Goal: Task Accomplishment & Management: Manage account settings

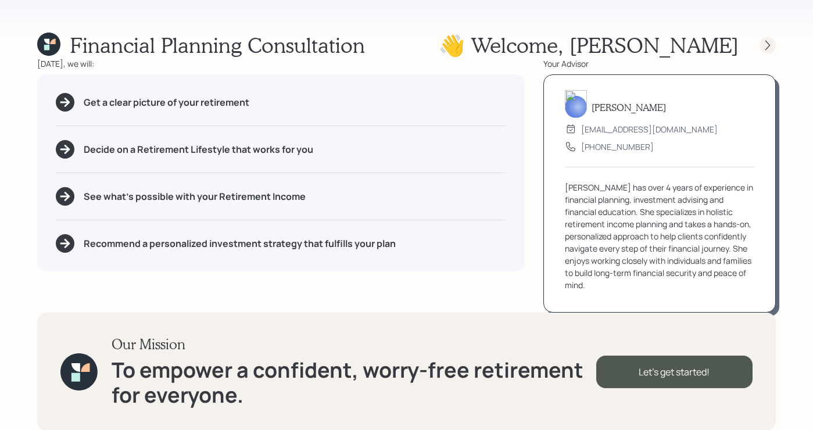
click at [770, 43] on icon at bounding box center [768, 46] width 12 height 12
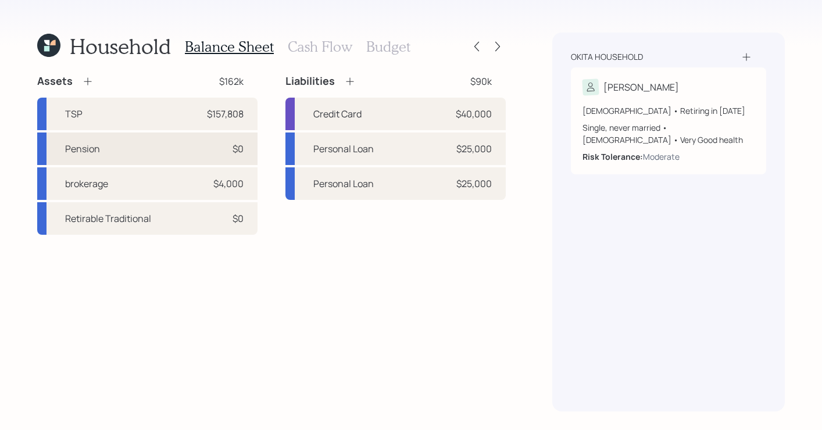
click at [237, 146] on div "$0" at bounding box center [238, 149] width 11 height 14
select select "taxable"
select select "balanced"
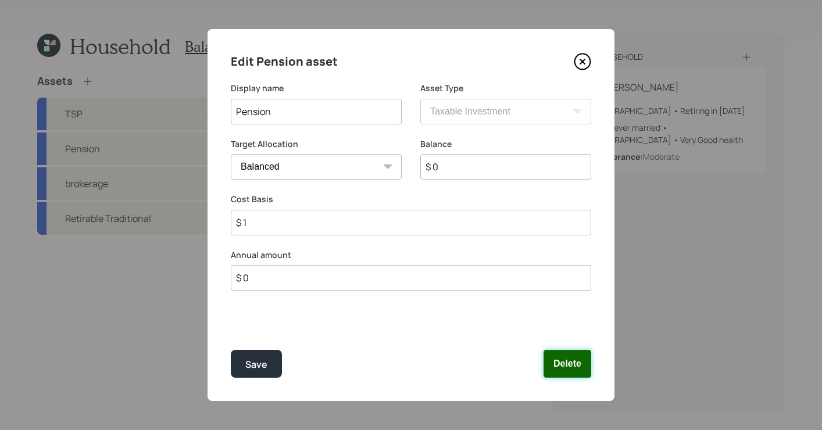
click at [569, 365] on button "Delete" at bounding box center [568, 364] width 48 height 28
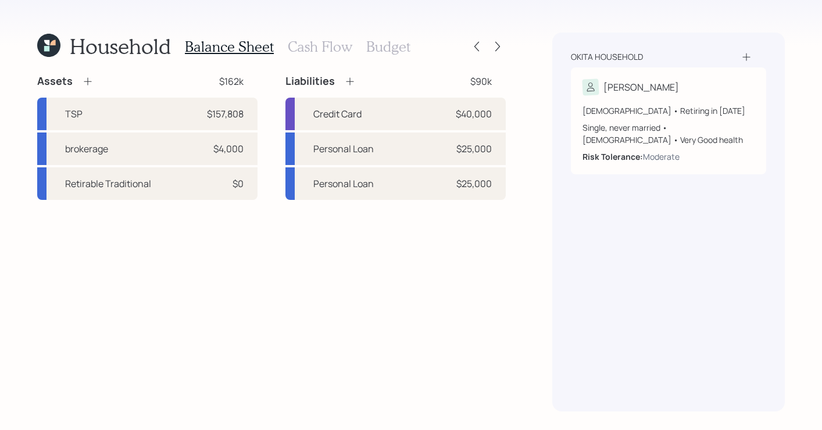
click at [89, 80] on icon at bounding box center [88, 82] width 12 height 12
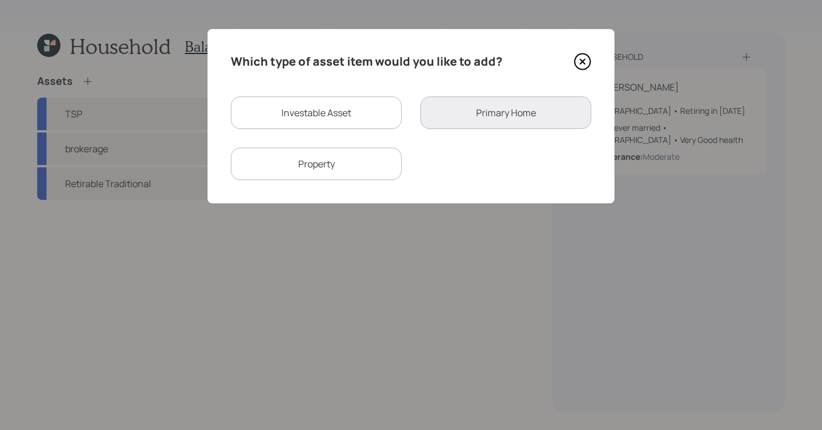
click at [266, 117] on div "Investable Asset" at bounding box center [316, 113] width 171 height 33
select select "taxable"
select select "balanced"
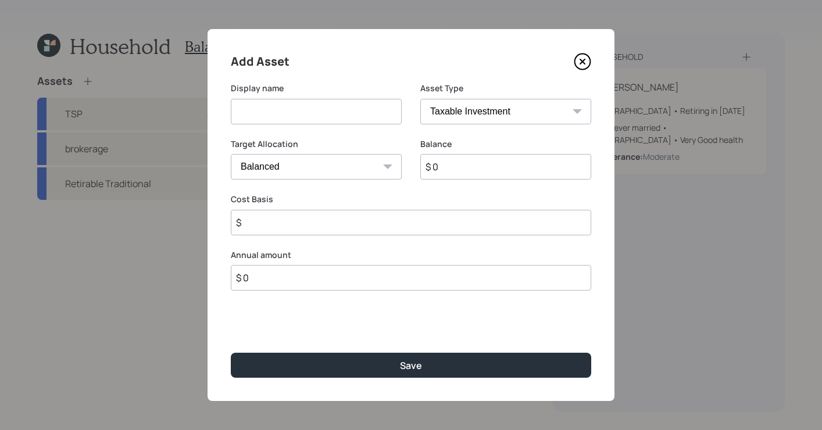
click at [445, 112] on select "SEP IRA IRA Roth IRA 401(k) Roth 401(k) 403(b) Roth 403(b) 457(b) Roth 457(b) H…" at bounding box center [505, 112] width 171 height 26
select select "ira"
click at [420, 99] on select "SEP IRA IRA Roth IRA 401(k) Roth 401(k) 403(b) Roth 403(b) 457(b) Roth 457(b) H…" at bounding box center [505, 112] width 171 height 26
type input "$"
click at [329, 106] on input at bounding box center [316, 112] width 171 height 26
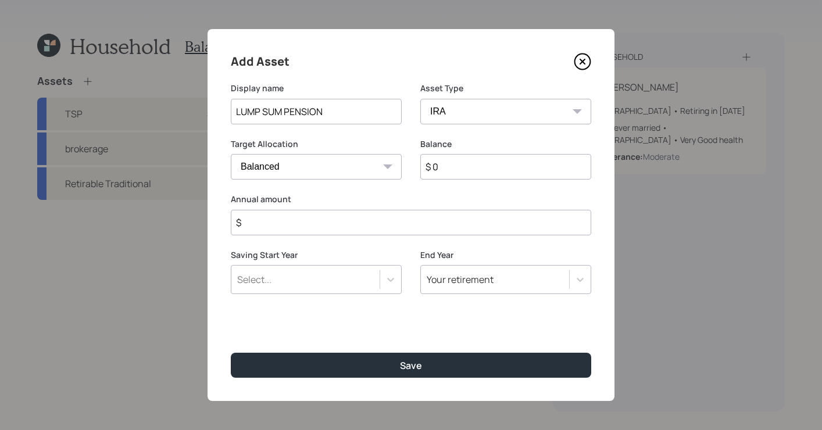
type input "LUMP SUM PENSION"
click at [448, 171] on input "$ 0" at bounding box center [505, 167] width 171 height 26
type input "$ 37,000"
click at [395, 221] on input "$" at bounding box center [411, 223] width 360 height 26
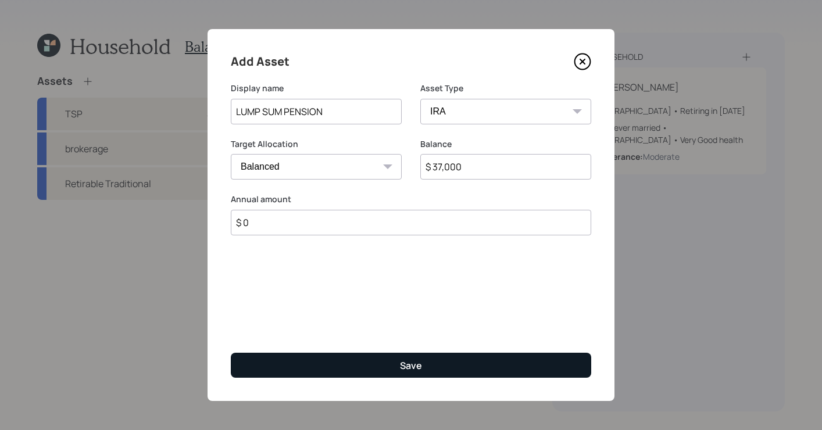
type input "$ 0"
click at [408, 361] on div "Save" at bounding box center [411, 365] width 22 height 13
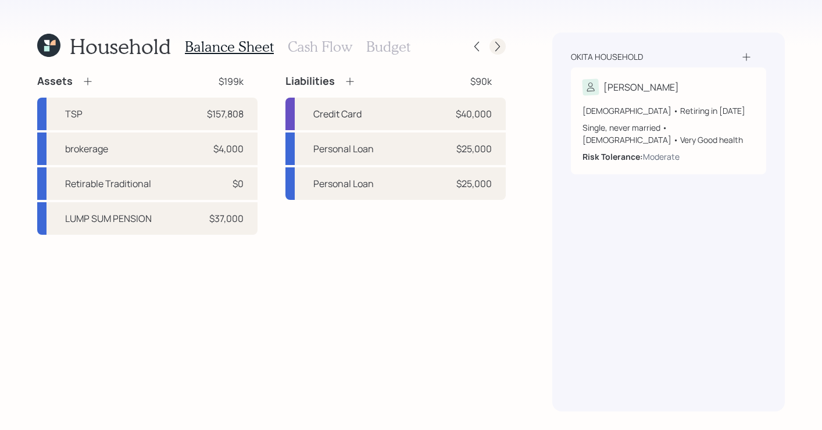
click at [499, 48] on icon at bounding box center [498, 47] width 12 height 12
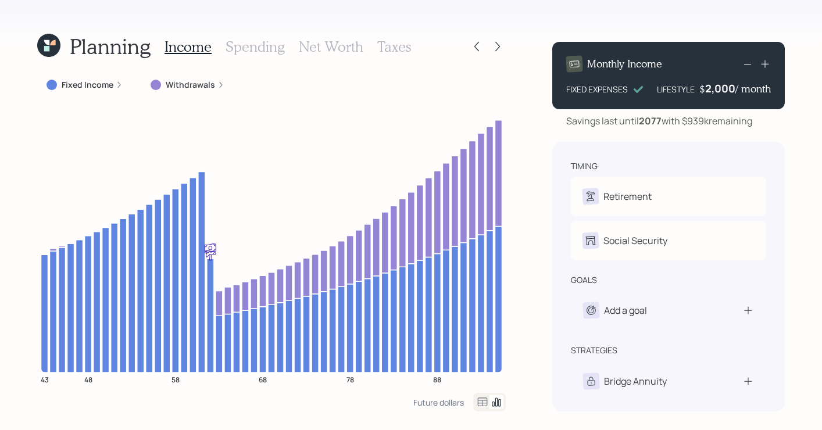
click at [266, 44] on h3 "Spending" at bounding box center [255, 46] width 59 height 17
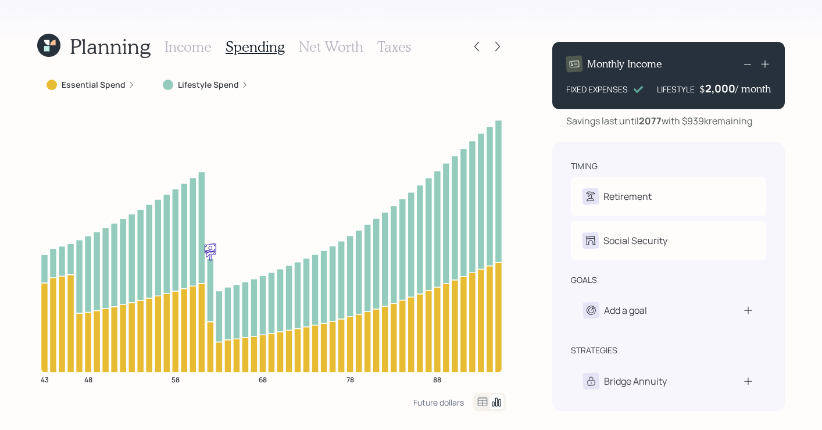
click at [313, 47] on h3 "Net Worth" at bounding box center [331, 46] width 65 height 17
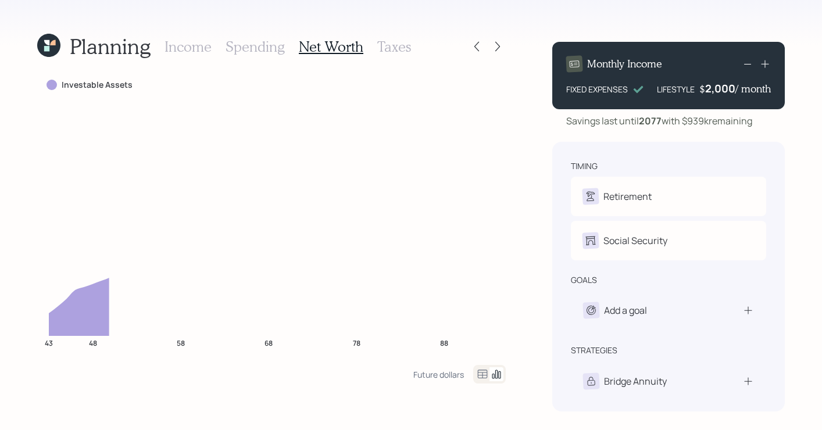
click at [395, 49] on h3 "Taxes" at bounding box center [394, 46] width 34 height 17
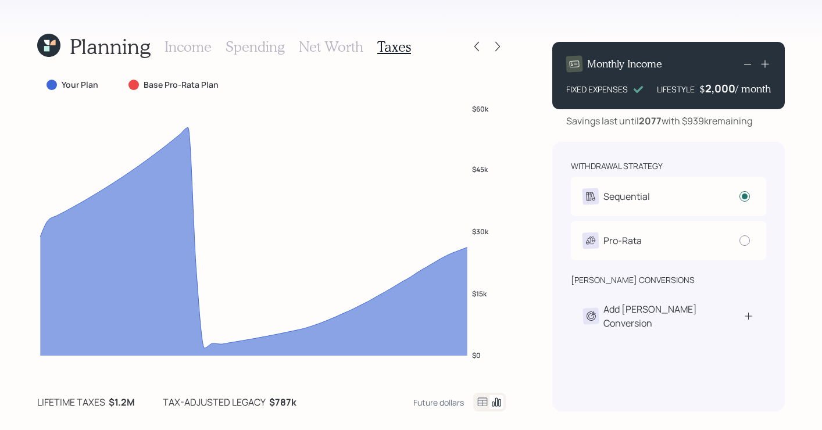
click at [516, 48] on div "Planning Income Spending Net Worth Taxes Your Plan Base Pro-Rata Plan $0 $15k $…" at bounding box center [411, 215] width 822 height 430
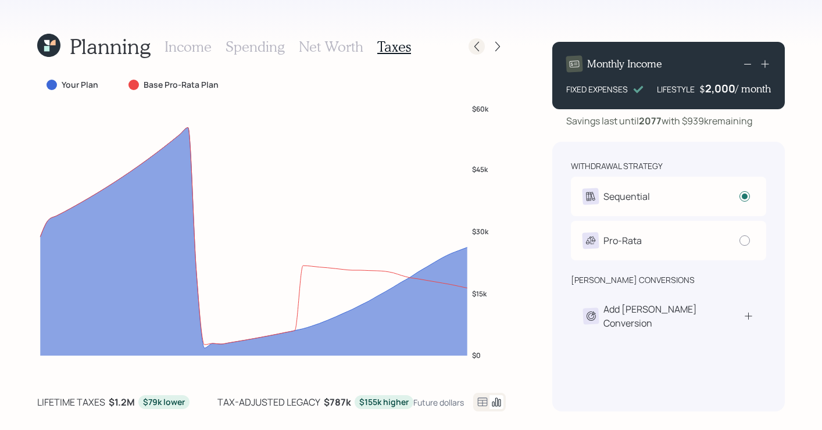
click at [477, 52] on div at bounding box center [477, 46] width 16 height 16
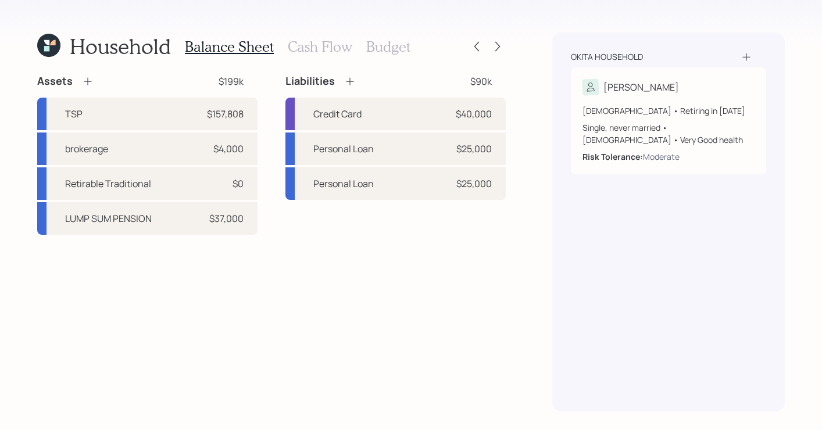
click at [491, 51] on div at bounding box center [487, 46] width 37 height 16
click at [496, 45] on icon at bounding box center [498, 47] width 12 height 12
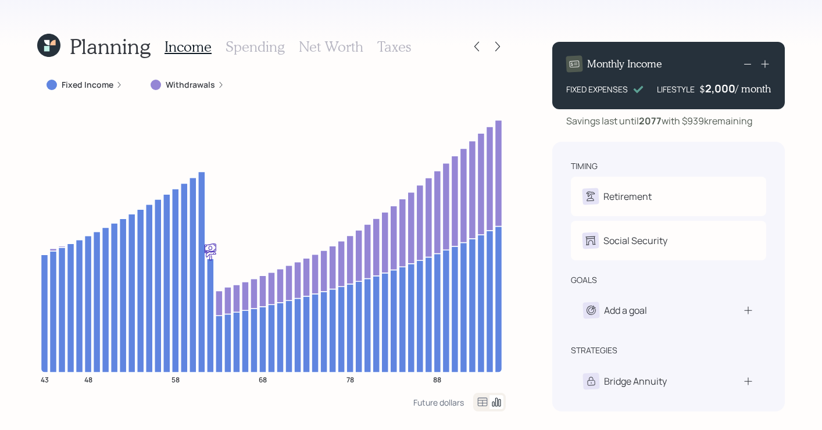
click at [496, 45] on icon at bounding box center [498, 47] width 12 height 12
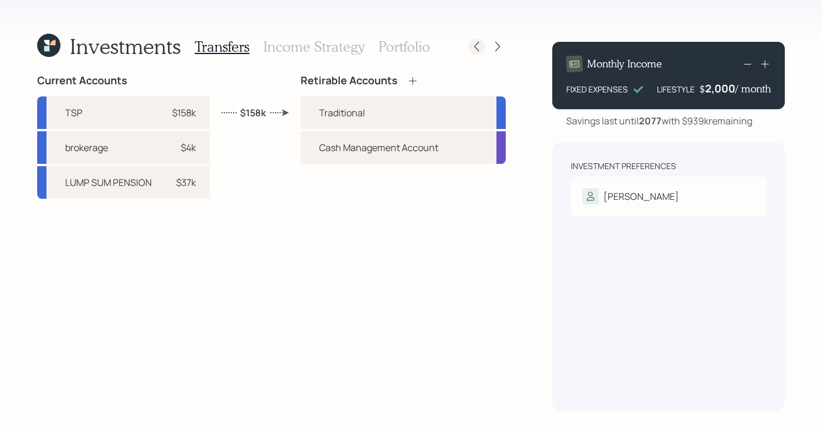
click at [481, 48] on icon at bounding box center [477, 47] width 12 height 12
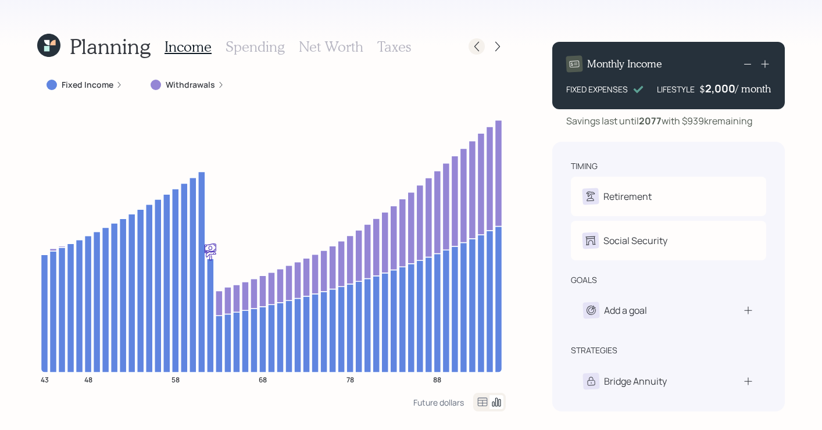
click at [483, 47] on div at bounding box center [477, 46] width 16 height 16
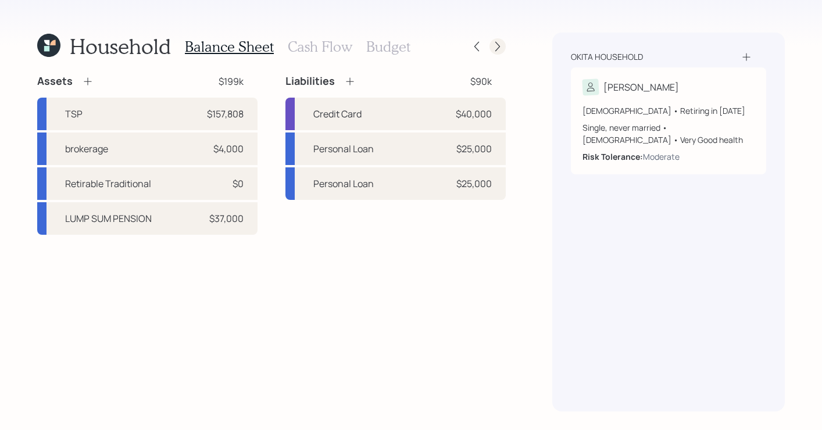
click at [501, 48] on icon at bounding box center [498, 47] width 12 height 12
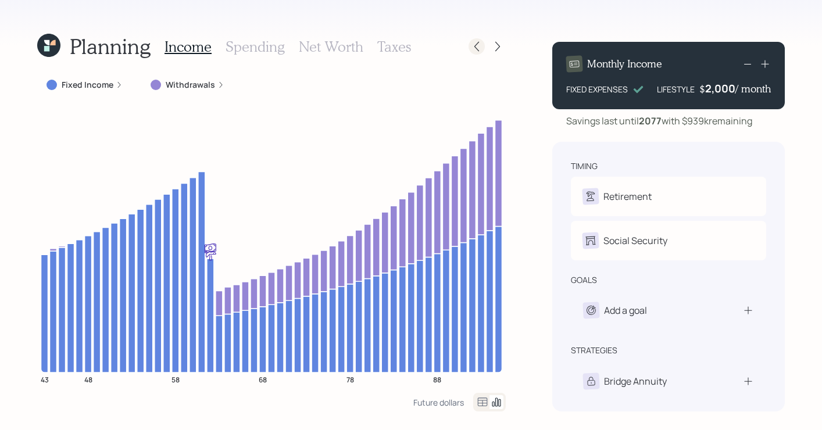
click at [477, 41] on icon at bounding box center [477, 47] width 12 height 12
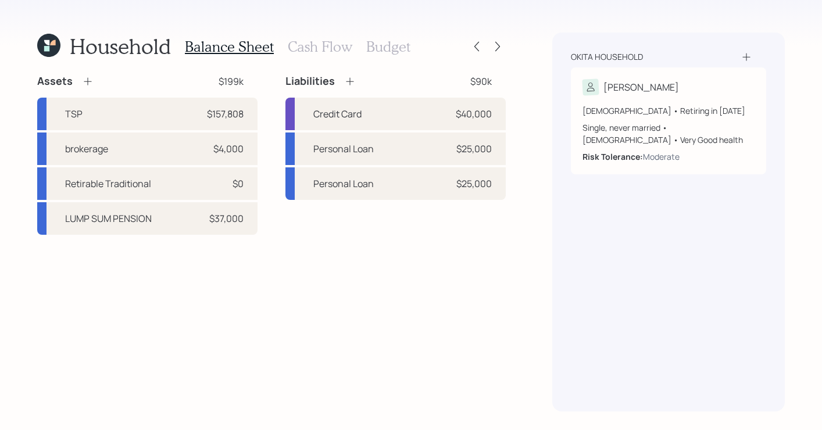
click at [88, 80] on icon at bounding box center [88, 82] width 12 height 12
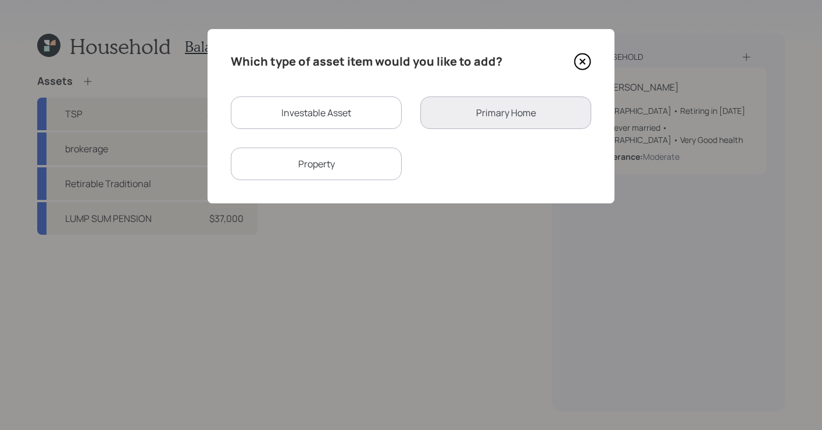
click at [298, 115] on div "Investable Asset" at bounding box center [316, 113] width 171 height 33
select select "taxable"
select select "balanced"
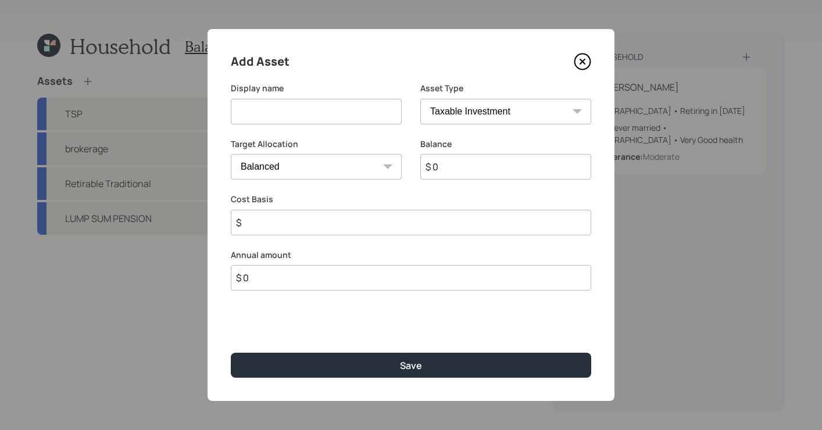
click at [374, 121] on input at bounding box center [316, 112] width 171 height 26
type input "TSP-ROTH"
click at [467, 117] on select "SEP IRA IRA Roth IRA 401(k) Roth 401(k) 403(b) Roth 403(b) 457(b) Roth 457(b) H…" at bounding box center [505, 112] width 171 height 26
select select "roth_401k"
click at [420, 99] on select "SEP IRA IRA Roth IRA 401(k) Roth 401(k) 403(b) Roth 403(b) 457(b) Roth 457(b) H…" at bounding box center [505, 112] width 171 height 26
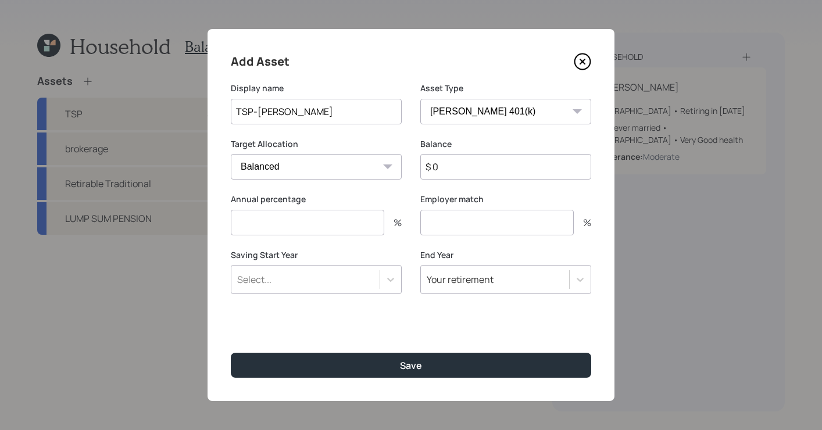
click at [477, 163] on input "$ 0" at bounding box center [505, 167] width 171 height 26
type input "$ 1,000"
click at [327, 217] on input "number" at bounding box center [307, 223] width 153 height 26
type input "0"
click at [445, 224] on input "number" at bounding box center [496, 223] width 153 height 26
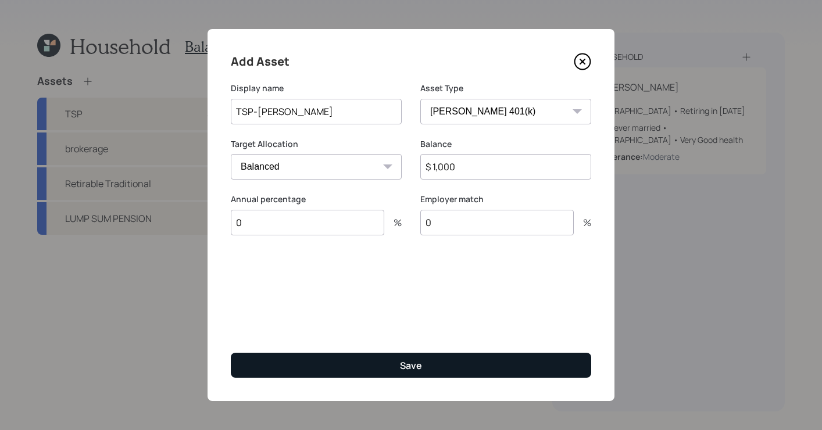
type input "0"
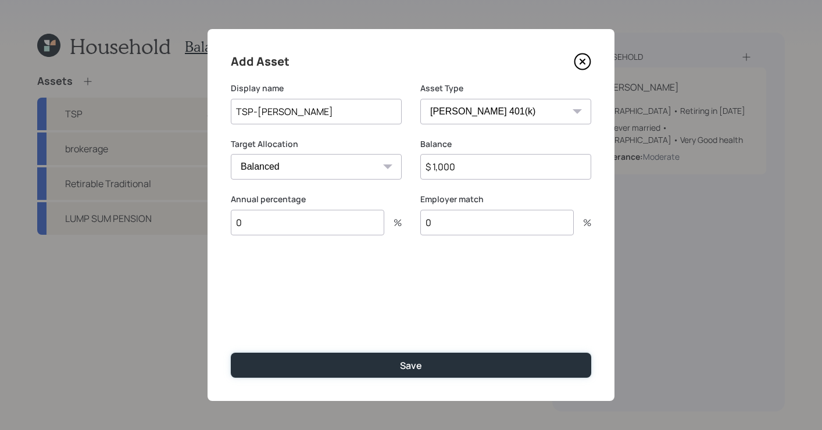
drag, startPoint x: 421, startPoint y: 357, endPoint x: 412, endPoint y: 326, distance: 32.4
click at [421, 357] on button "Save" at bounding box center [411, 365] width 360 height 25
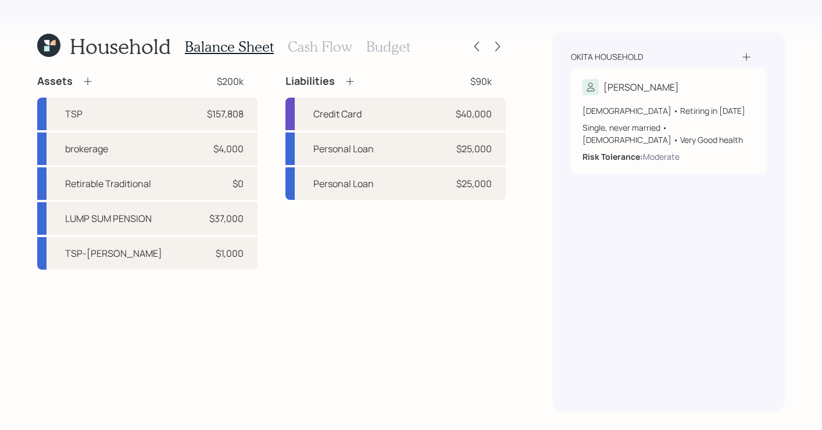
click at [502, 38] on div at bounding box center [487, 46] width 37 height 16
click at [499, 42] on icon at bounding box center [498, 47] width 12 height 12
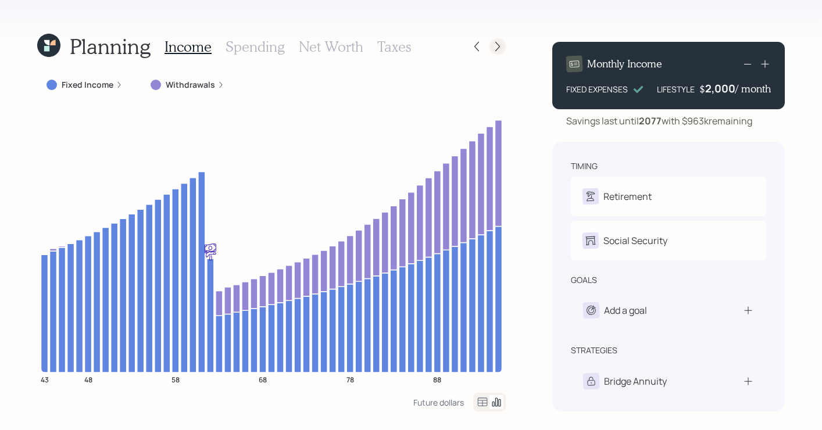
click at [501, 42] on icon at bounding box center [498, 47] width 12 height 12
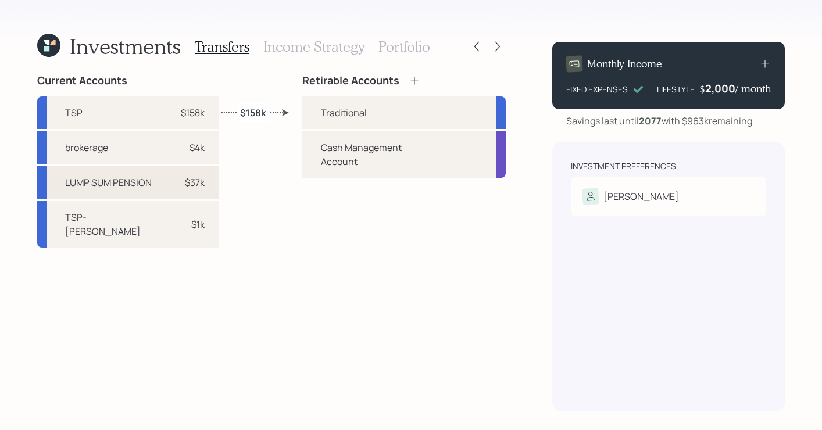
click at [187, 182] on div "$37k" at bounding box center [195, 183] width 20 height 14
click at [359, 113] on div "Traditional" at bounding box center [344, 113] width 46 height 14
select select "fed9ef06-8e36-4c8e-8d72-144123237852"
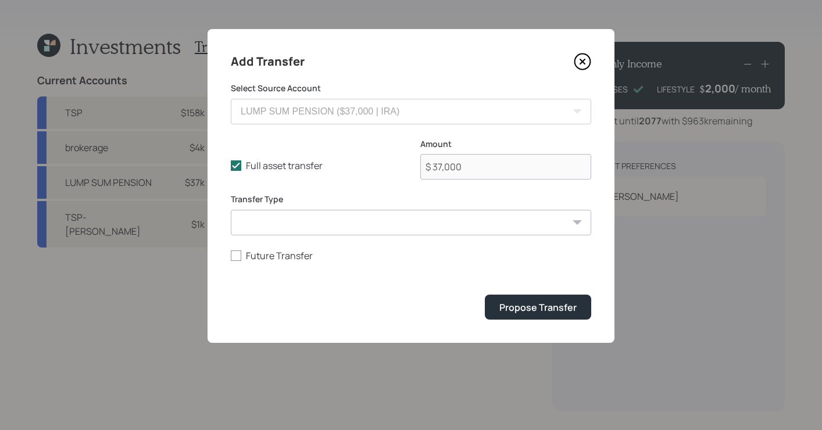
click at [351, 221] on select "ACAT Transfer Non ACAT Transfer Capitalize Rollover Rollover Deposit" at bounding box center [411, 223] width 360 height 26
select select "rollover"
click at [231, 210] on select "ACAT Transfer Non ACAT Transfer Capitalize Rollover Rollover Deposit" at bounding box center [411, 223] width 360 height 26
click at [524, 311] on div "Propose Transfer" at bounding box center [537, 307] width 77 height 13
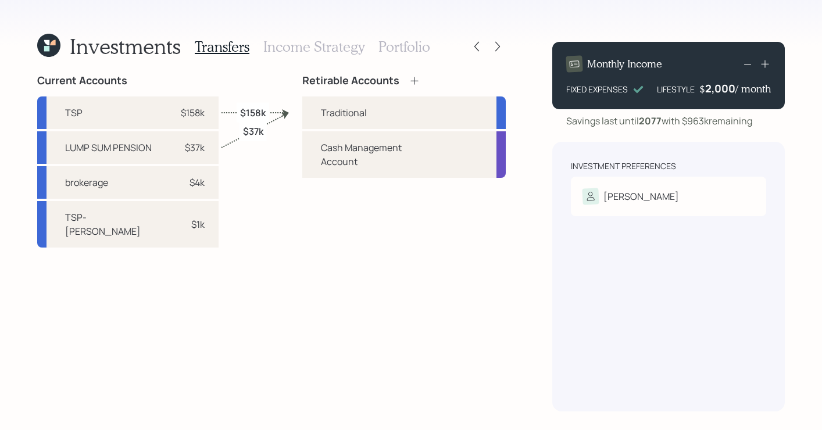
click at [414, 84] on icon at bounding box center [415, 81] width 12 height 12
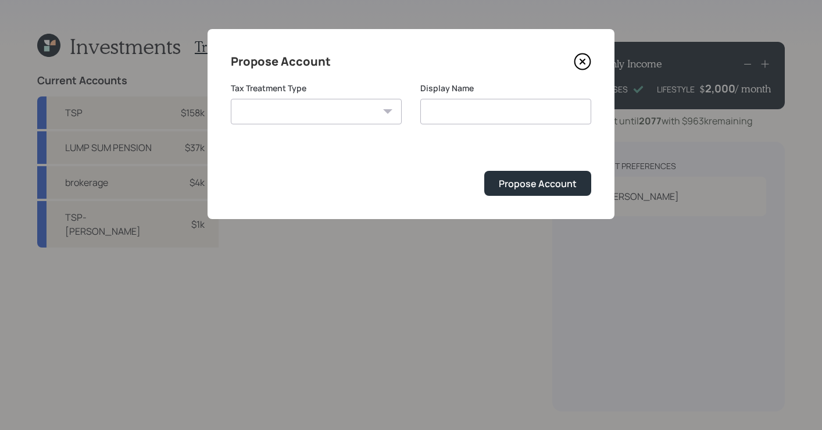
click at [388, 112] on div "Roth Taxable Traditional" at bounding box center [316, 112] width 171 height 26
click at [376, 112] on select "Roth Taxable Traditional" at bounding box center [316, 112] width 171 height 26
select select "roth"
click at [231, 99] on select "Roth Taxable Traditional" at bounding box center [316, 112] width 171 height 26
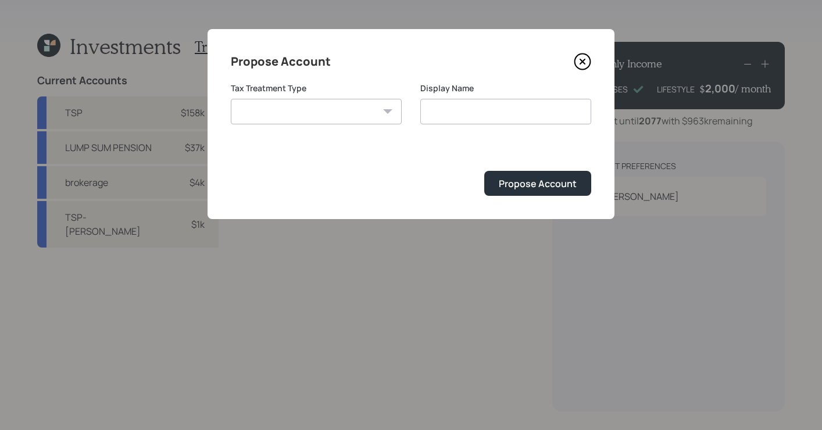
type input "Roth"
click at [470, 112] on input "Roth" at bounding box center [505, 112] width 171 height 26
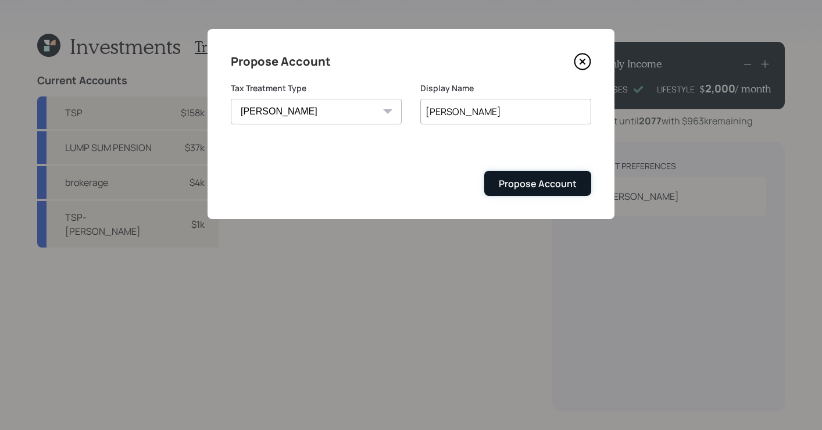
click at [571, 185] on div "Propose Account" at bounding box center [538, 183] width 78 height 13
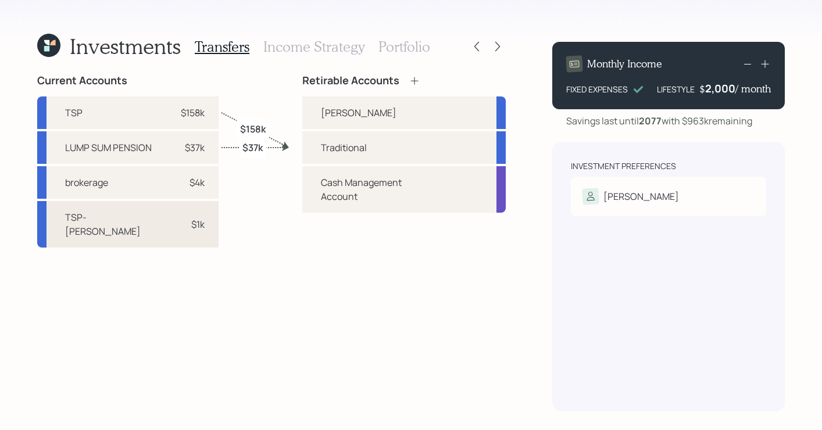
click at [170, 217] on div "$1k" at bounding box center [187, 224] width 35 height 14
click at [340, 107] on div "Roth" at bounding box center [403, 113] width 203 height 33
select select "e7281129-2059-4040-af5b-6510da3d2ddd"
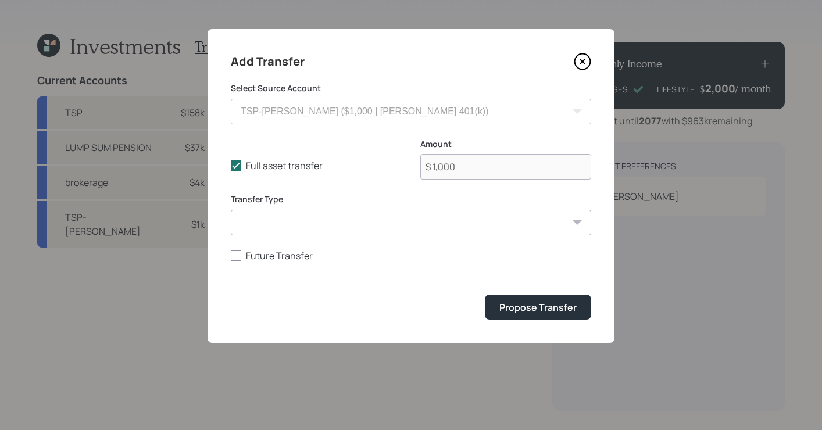
click at [465, 231] on select "ACAT Transfer Non ACAT Transfer Capitalize Rollover Rollover Deposit" at bounding box center [411, 223] width 360 height 26
select select "rollover"
click at [231, 210] on select "ACAT Transfer Non ACAT Transfer Capitalize Rollover Rollover Deposit" at bounding box center [411, 223] width 360 height 26
click at [547, 309] on div "Propose Transfer" at bounding box center [537, 307] width 77 height 13
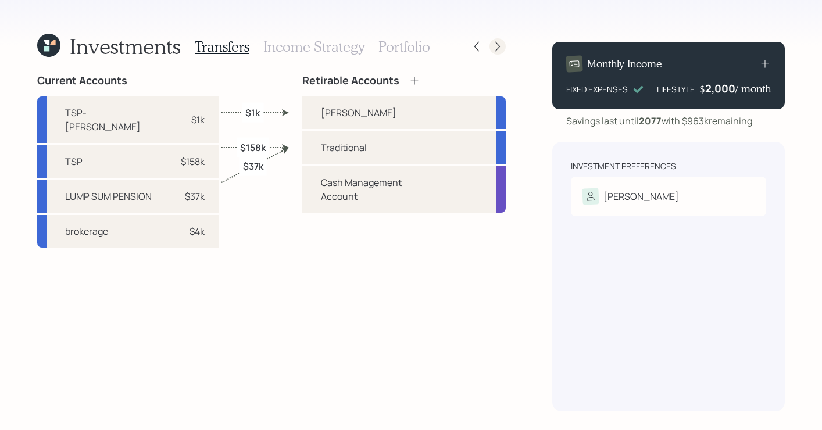
click at [505, 45] on div at bounding box center [497, 46] width 16 height 16
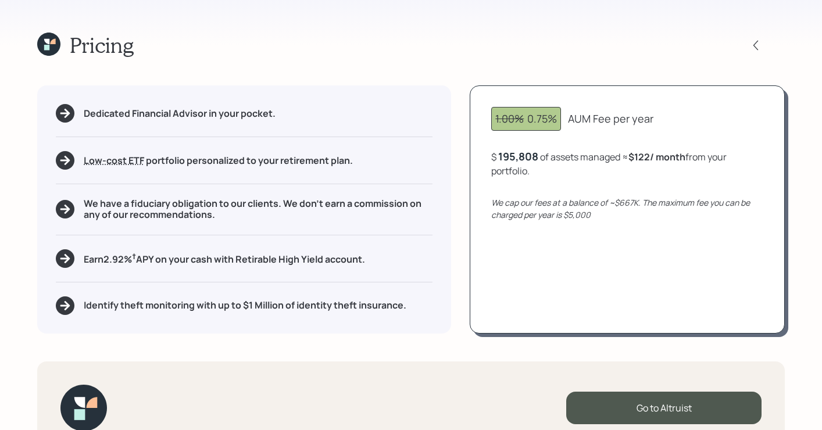
click at [48, 51] on icon at bounding box center [48, 44] width 23 height 23
